Goal: Task Accomplishment & Management: Manage account settings

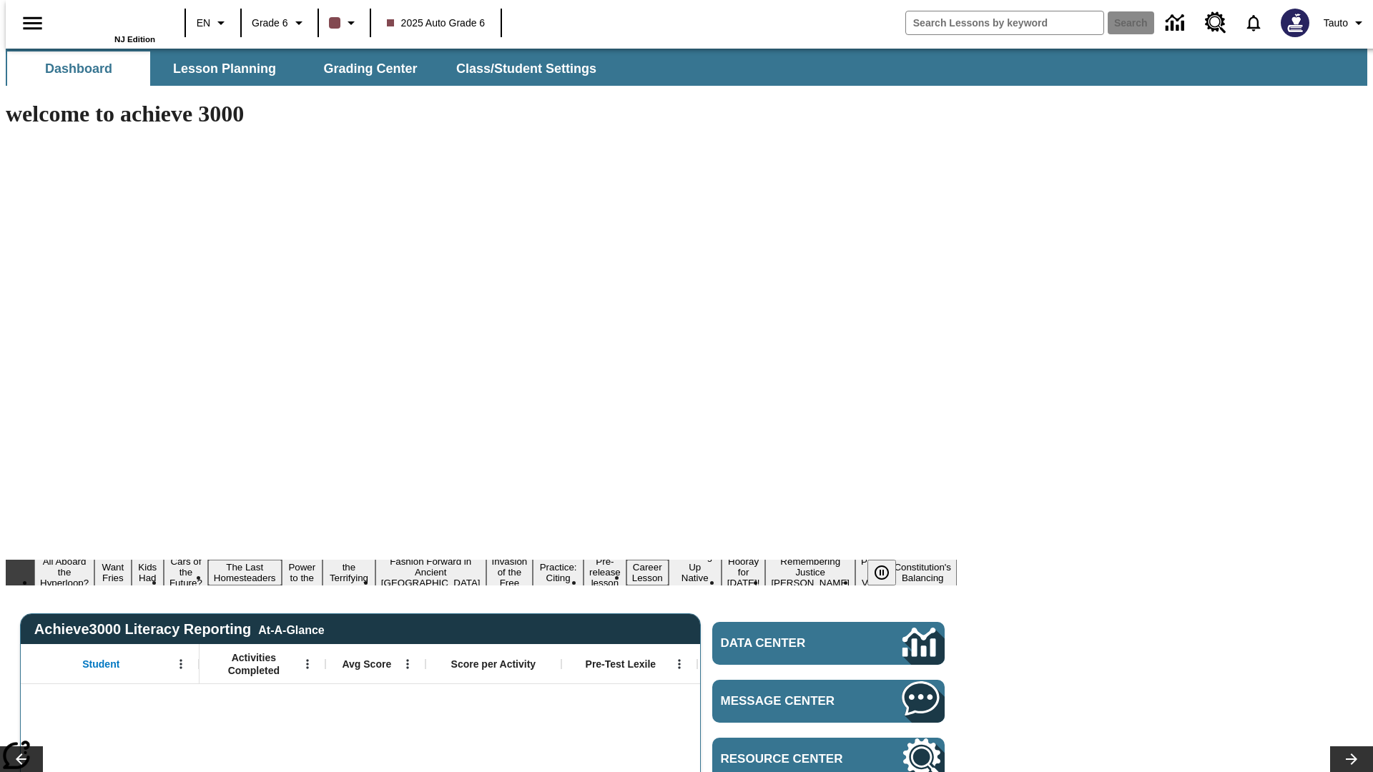
type input "-1"
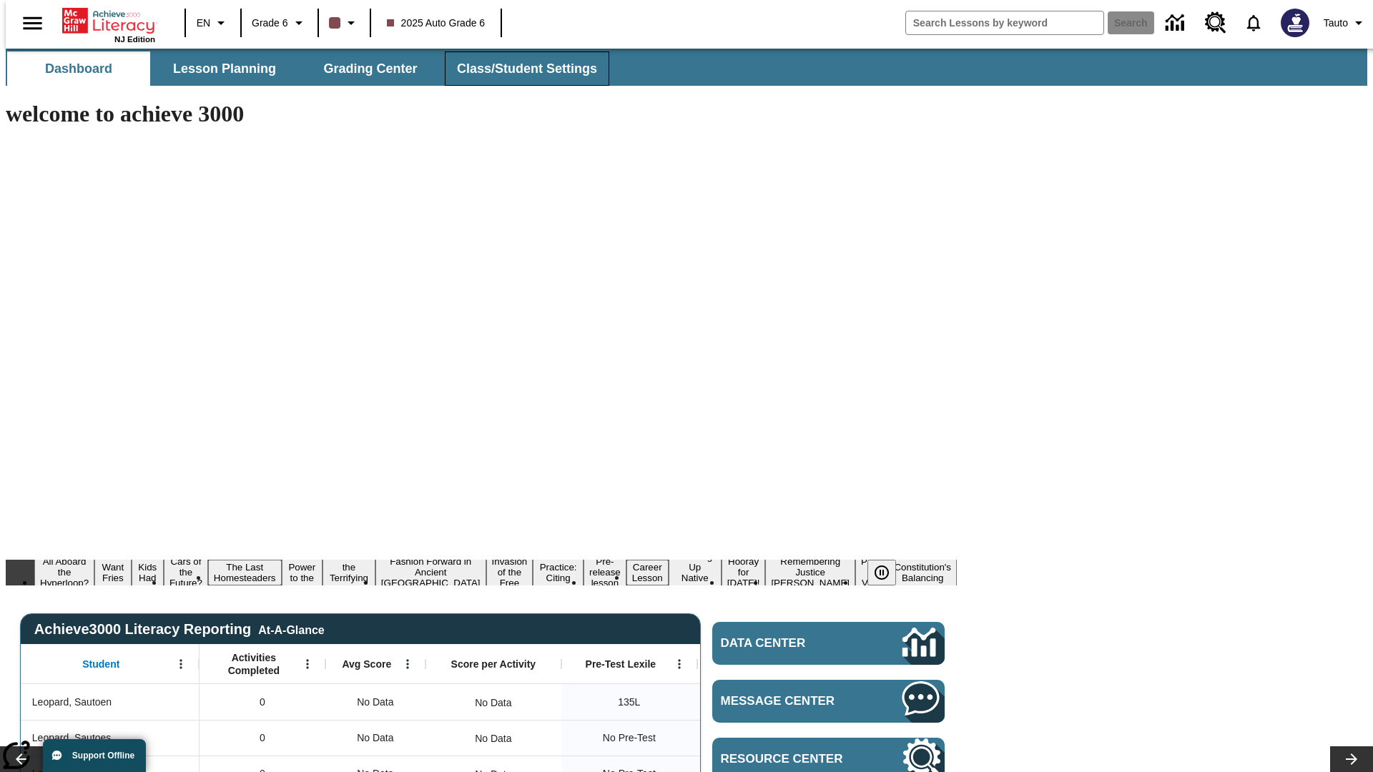
click at [519, 69] on span "Class/Student Settings" at bounding box center [527, 69] width 140 height 16
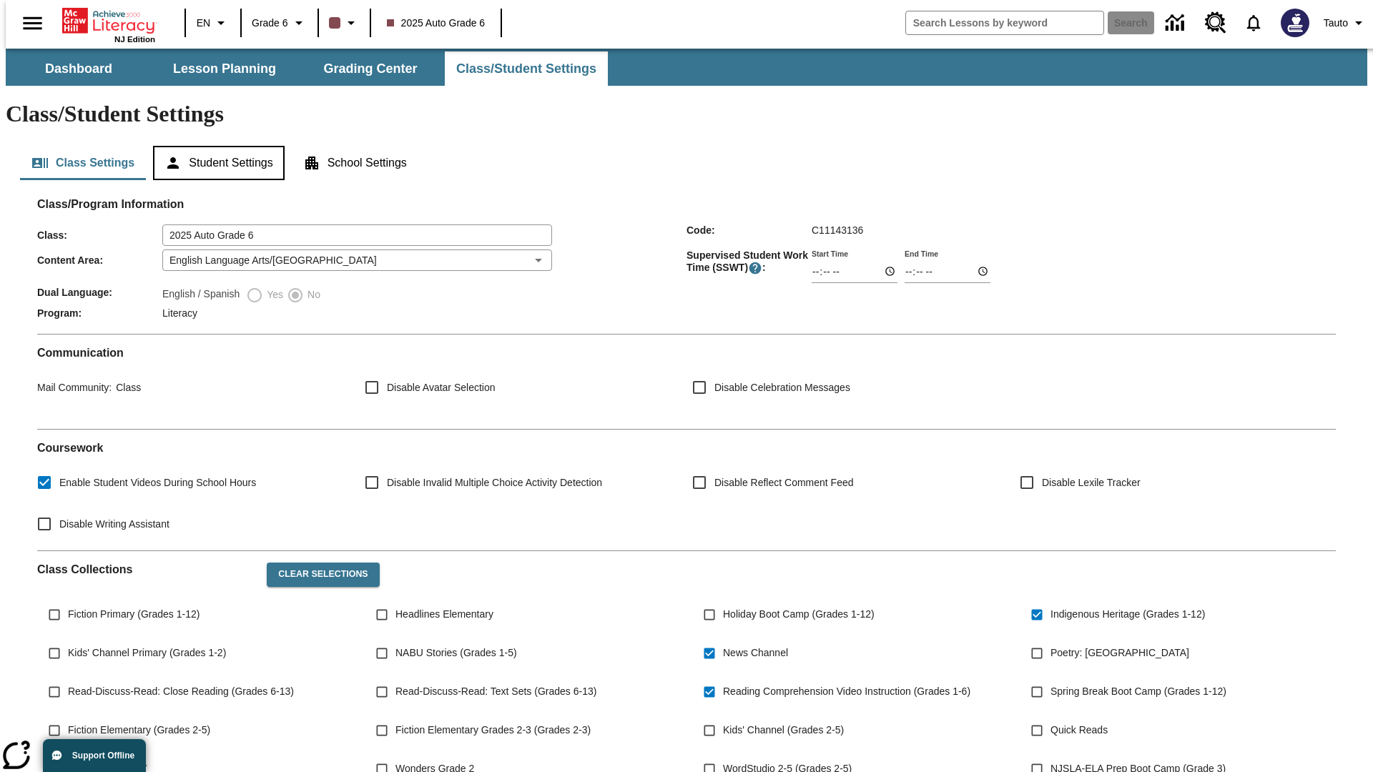
click at [215, 146] on button "Student Settings" at bounding box center [218, 163] width 131 height 34
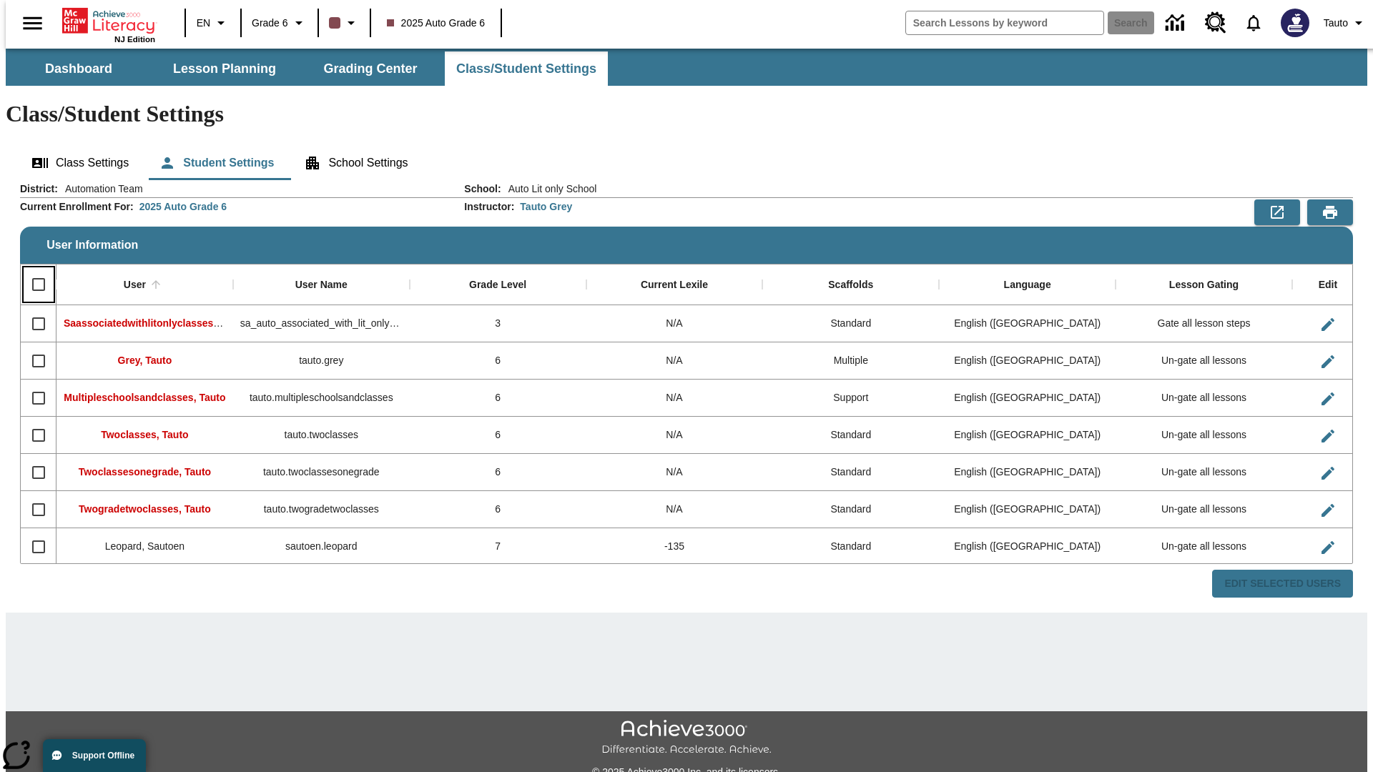
click at [32, 270] on input "Select all rows" at bounding box center [39, 285] width 30 height 30
checkbox input "true"
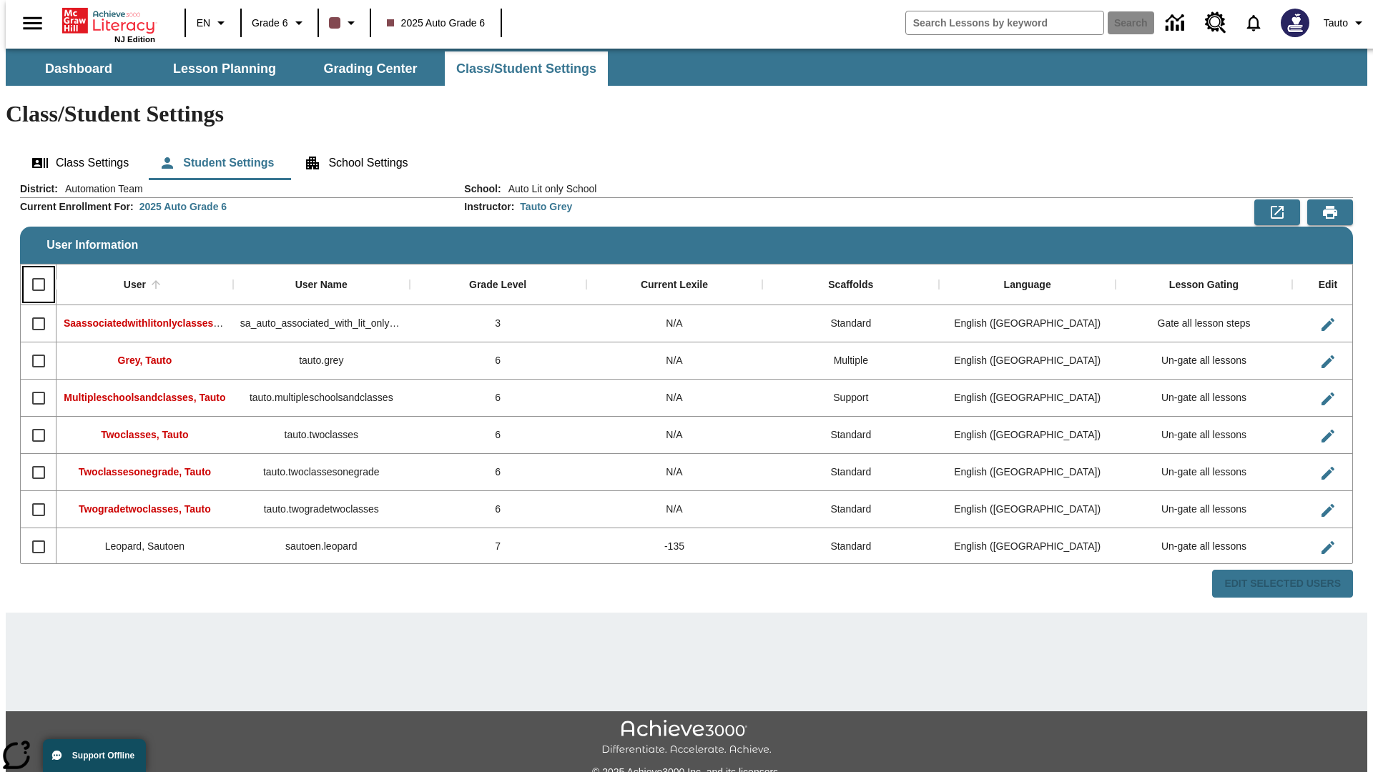
checkbox input "true"
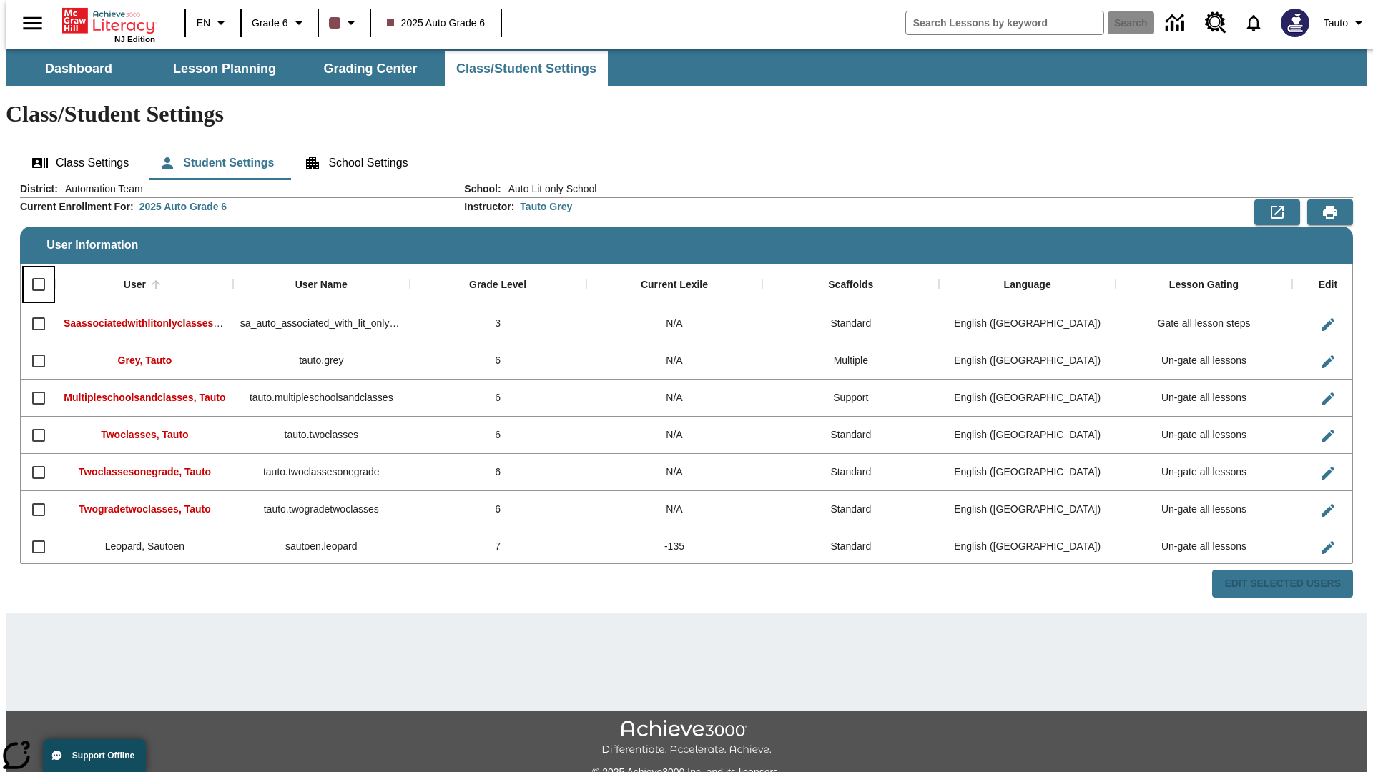
checkbox input "true"
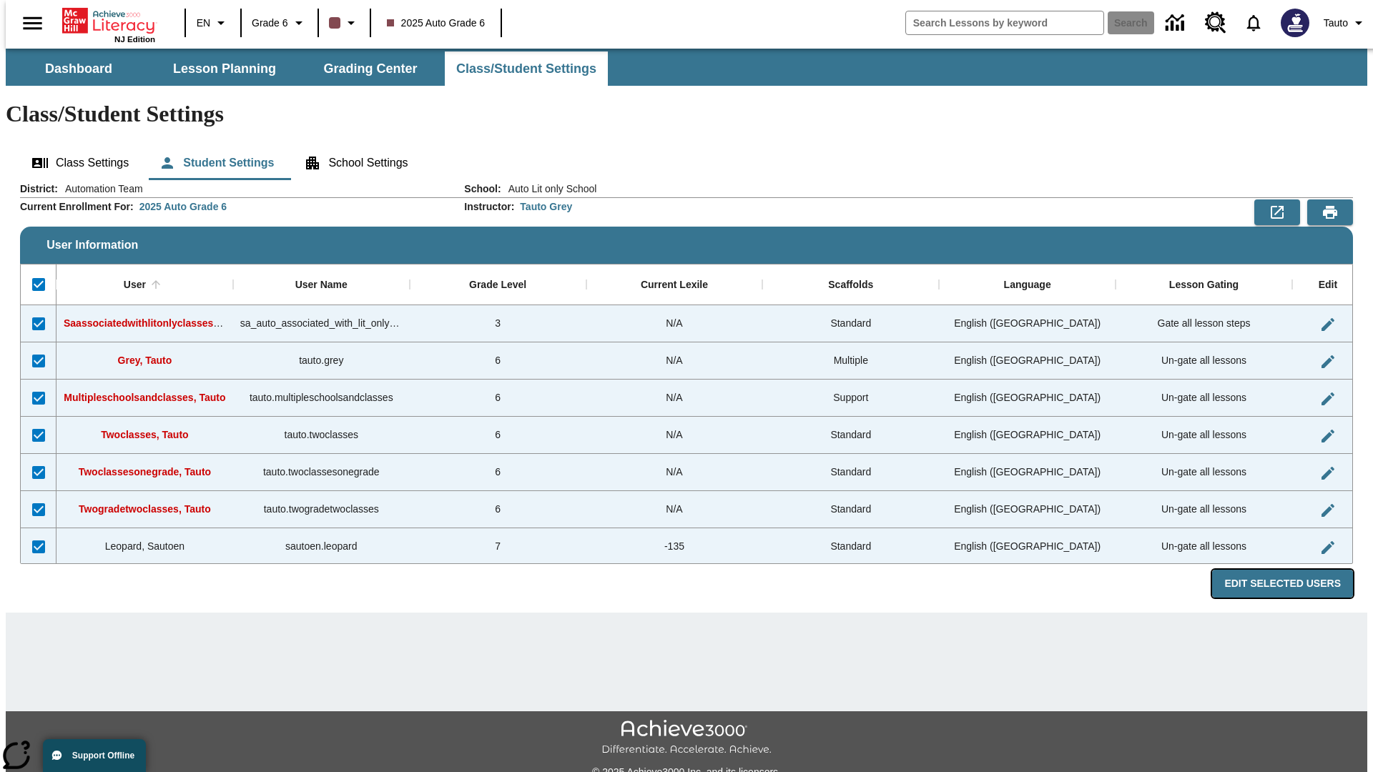
click at [1294, 570] on button "Edit Selected Users" at bounding box center [1282, 584] width 141 height 28
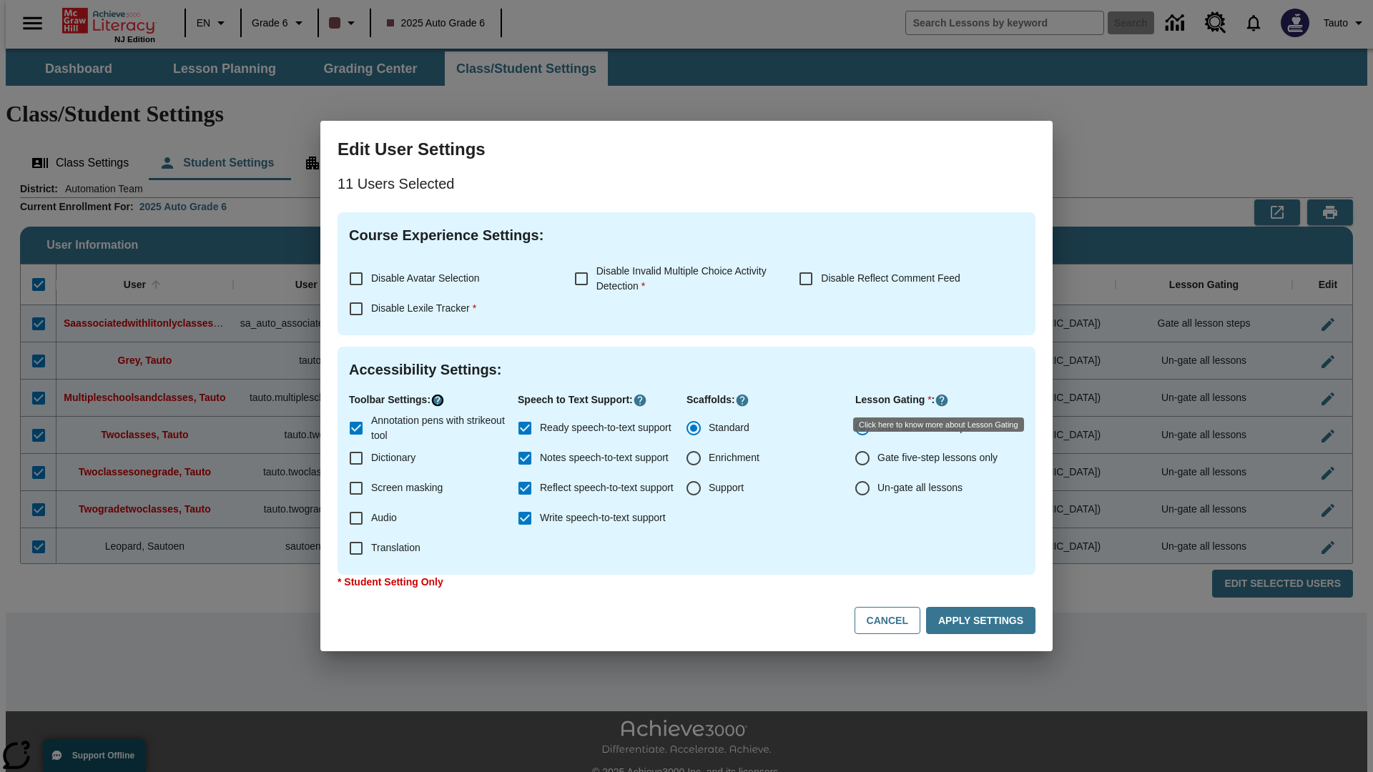
click at [440, 400] on icon "Click here to know more about" at bounding box center [437, 400] width 14 height 14
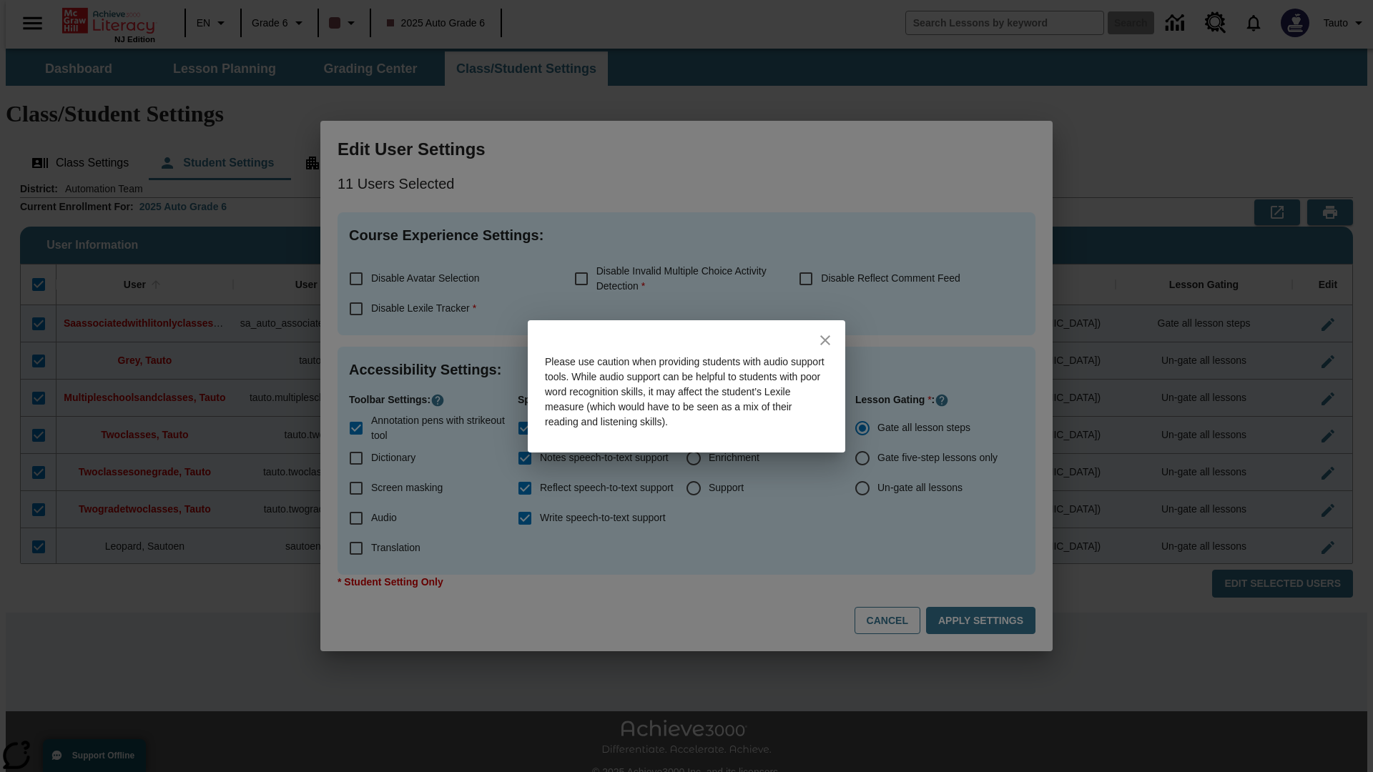
click at [825, 340] on icon "close" at bounding box center [825, 340] width 10 height 10
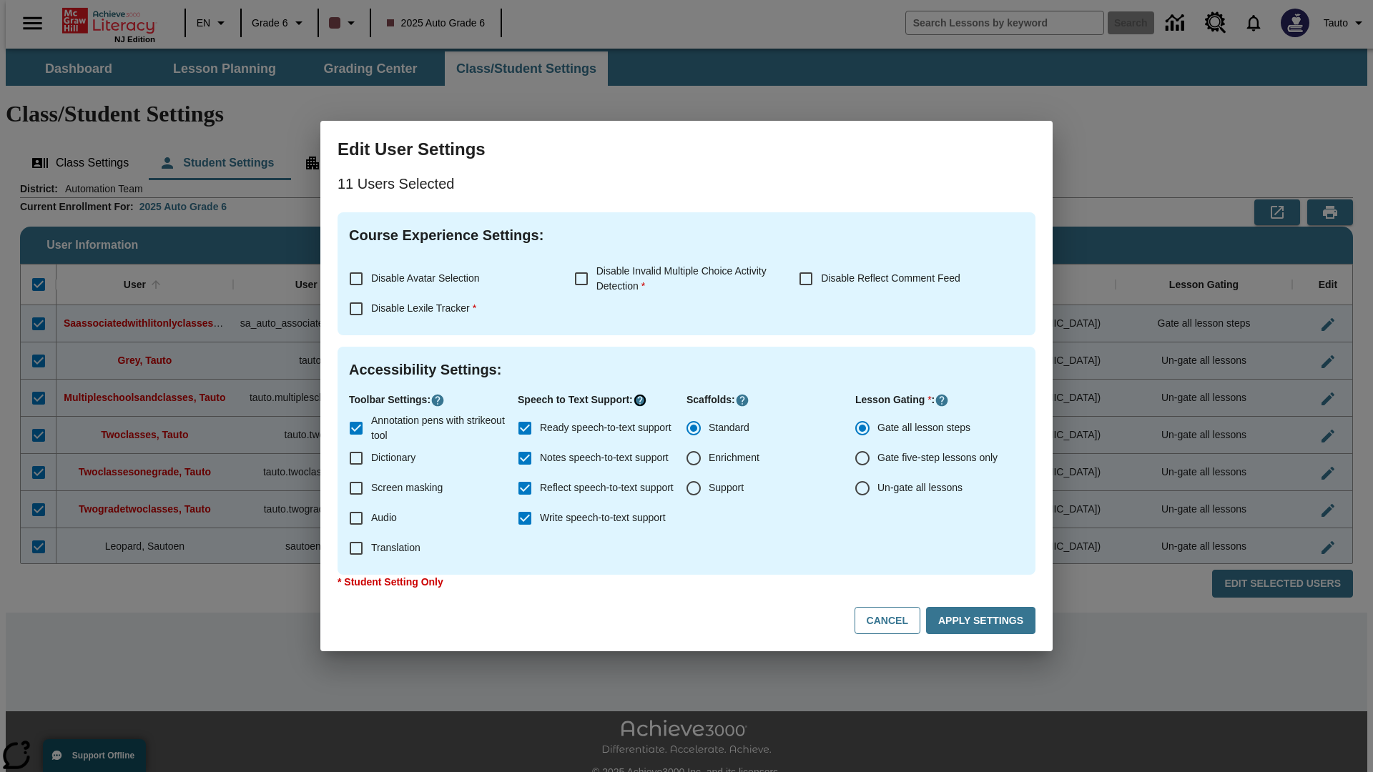
click at [644, 400] on icon "Click here to know more about" at bounding box center [640, 400] width 14 height 14
click at [943, 400] on icon "Click here to know more about" at bounding box center [942, 400] width 14 height 14
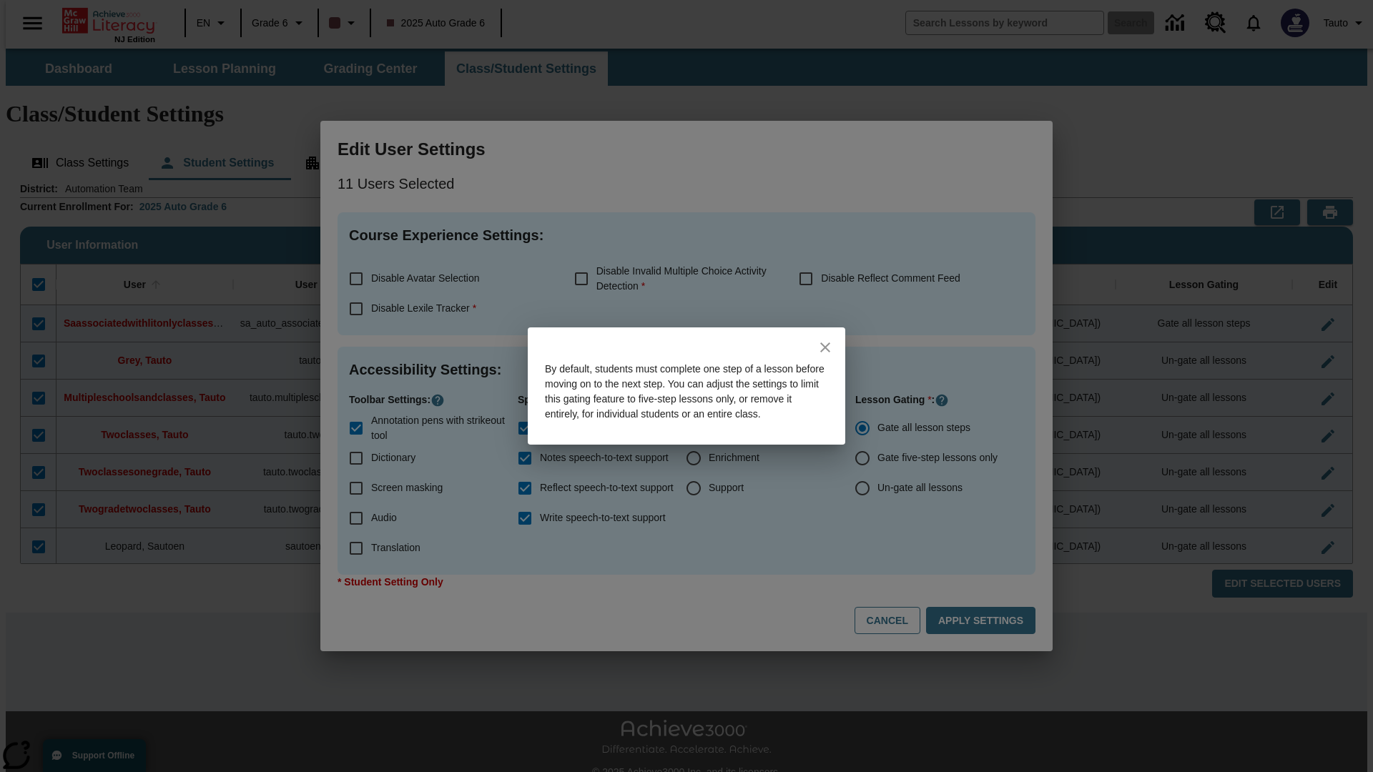
click at [825, 343] on icon "close" at bounding box center [825, 348] width 10 height 10
